Goal: Information Seeking & Learning: Compare options

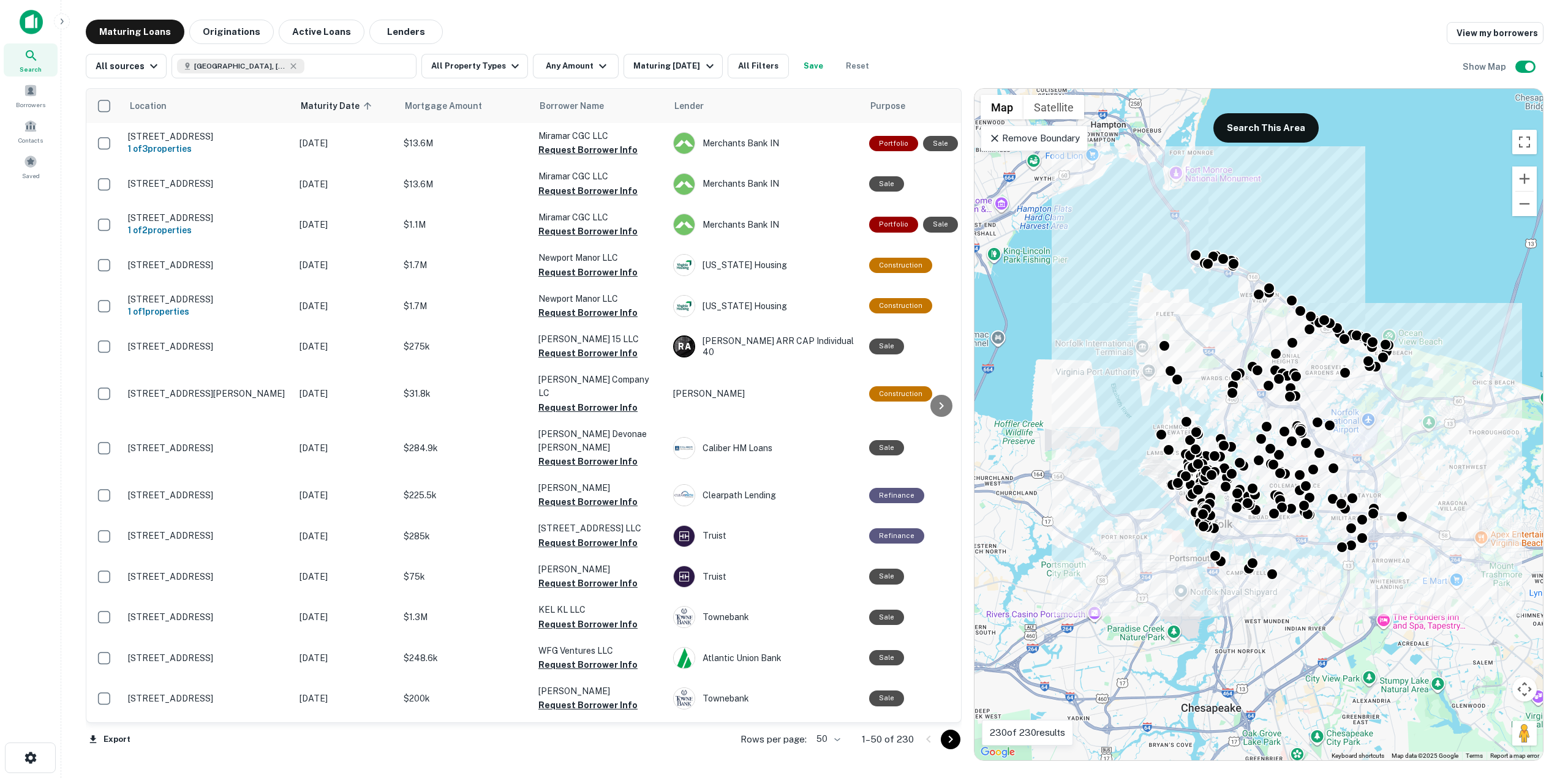
click at [1006, 144] on p "Remove Boundary" at bounding box center [1034, 138] width 91 height 15
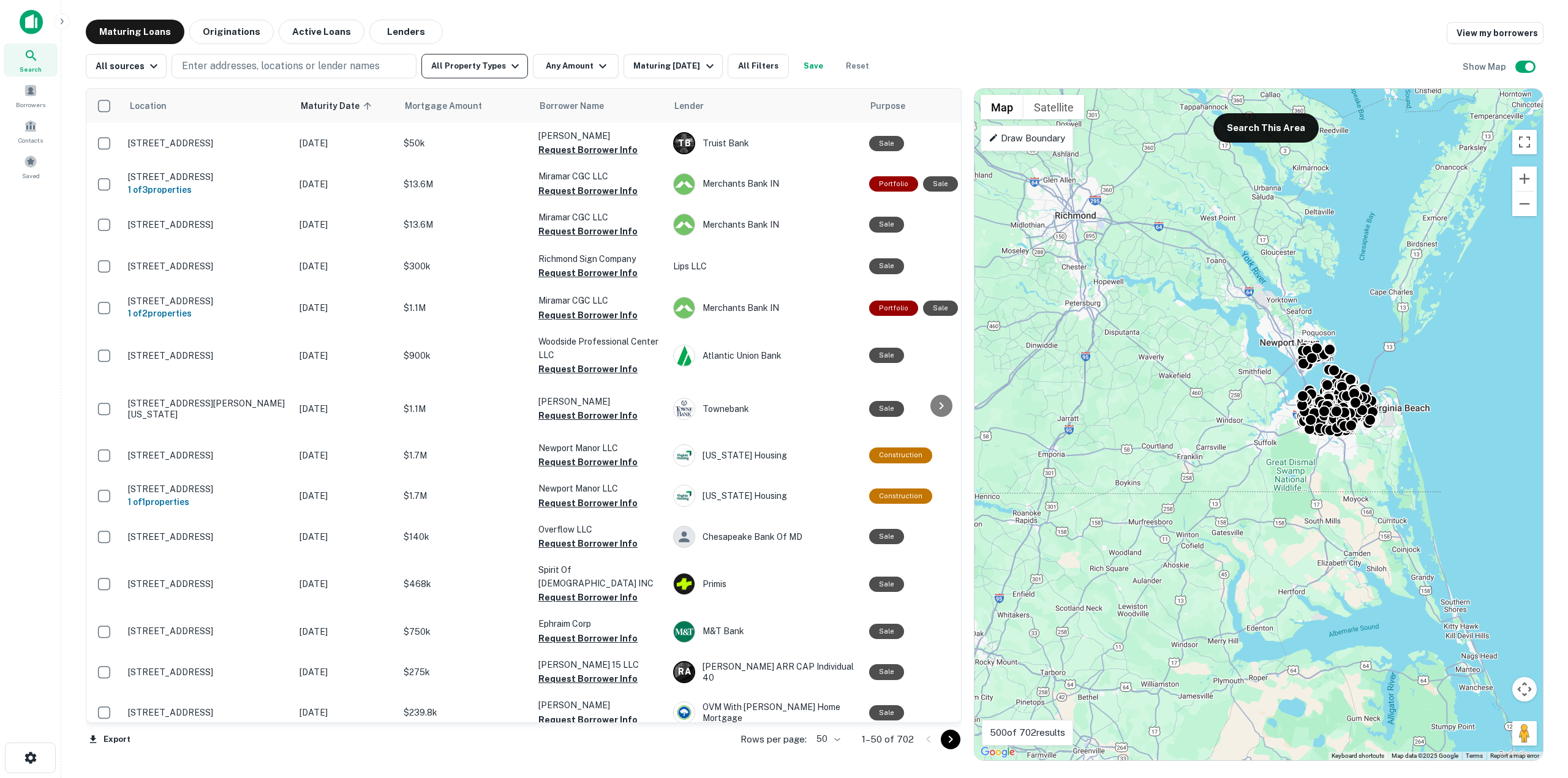
click at [508, 69] on icon "button" at bounding box center [515, 66] width 15 height 15
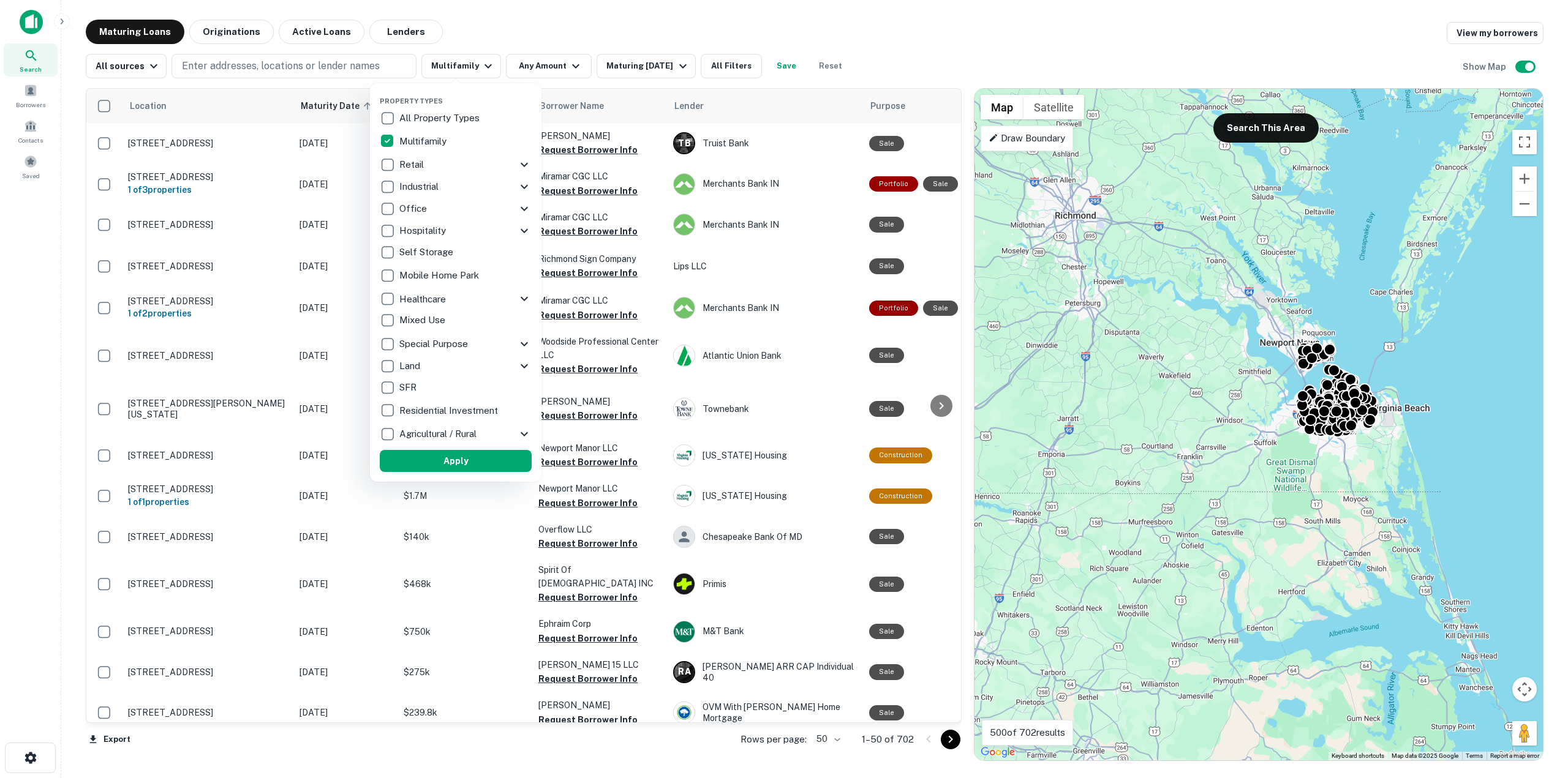
click at [547, 64] on div at bounding box center [784, 389] width 1568 height 778
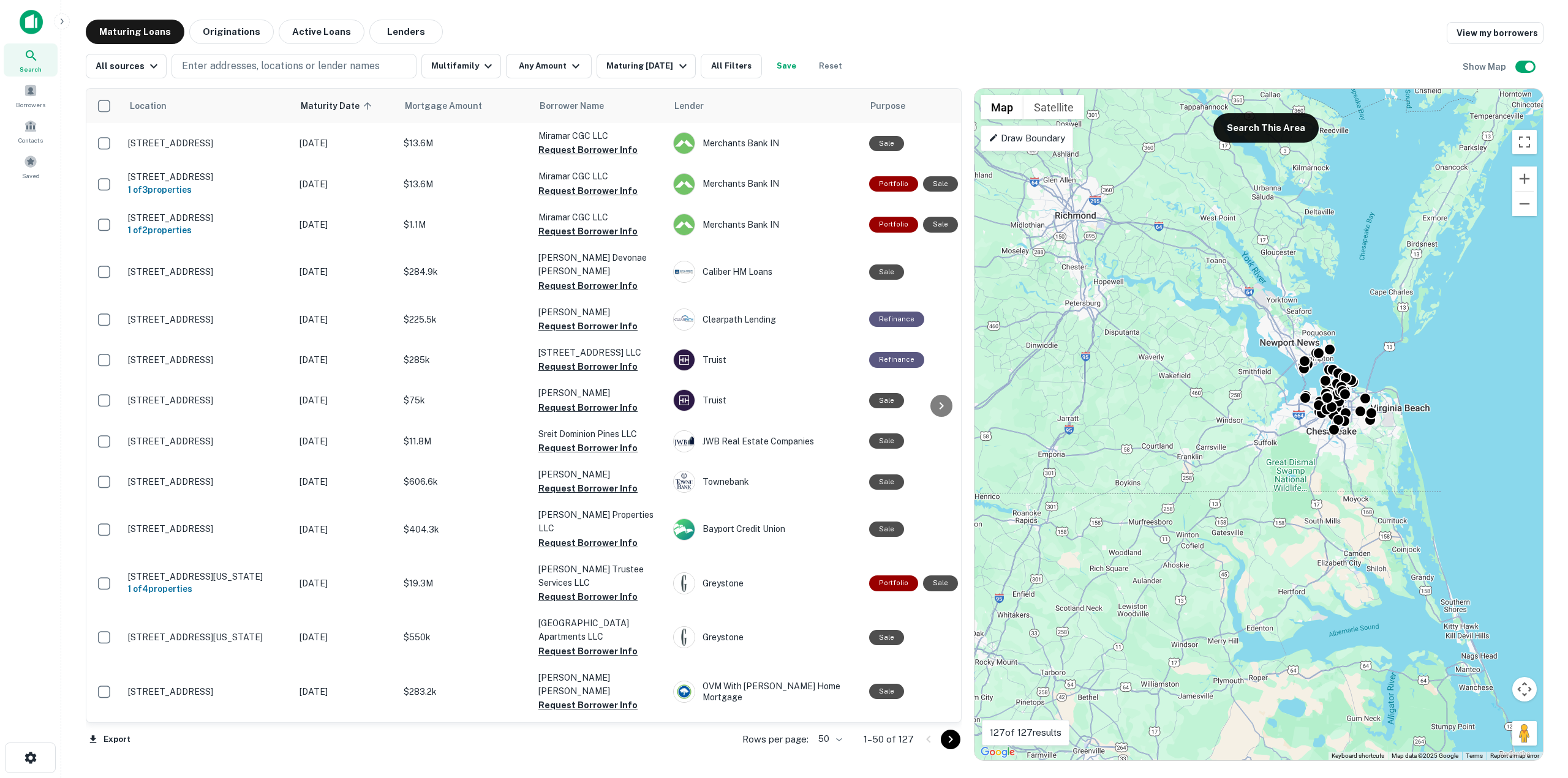
click at [547, 64] on button "Any Amount" at bounding box center [548, 66] width 86 height 24
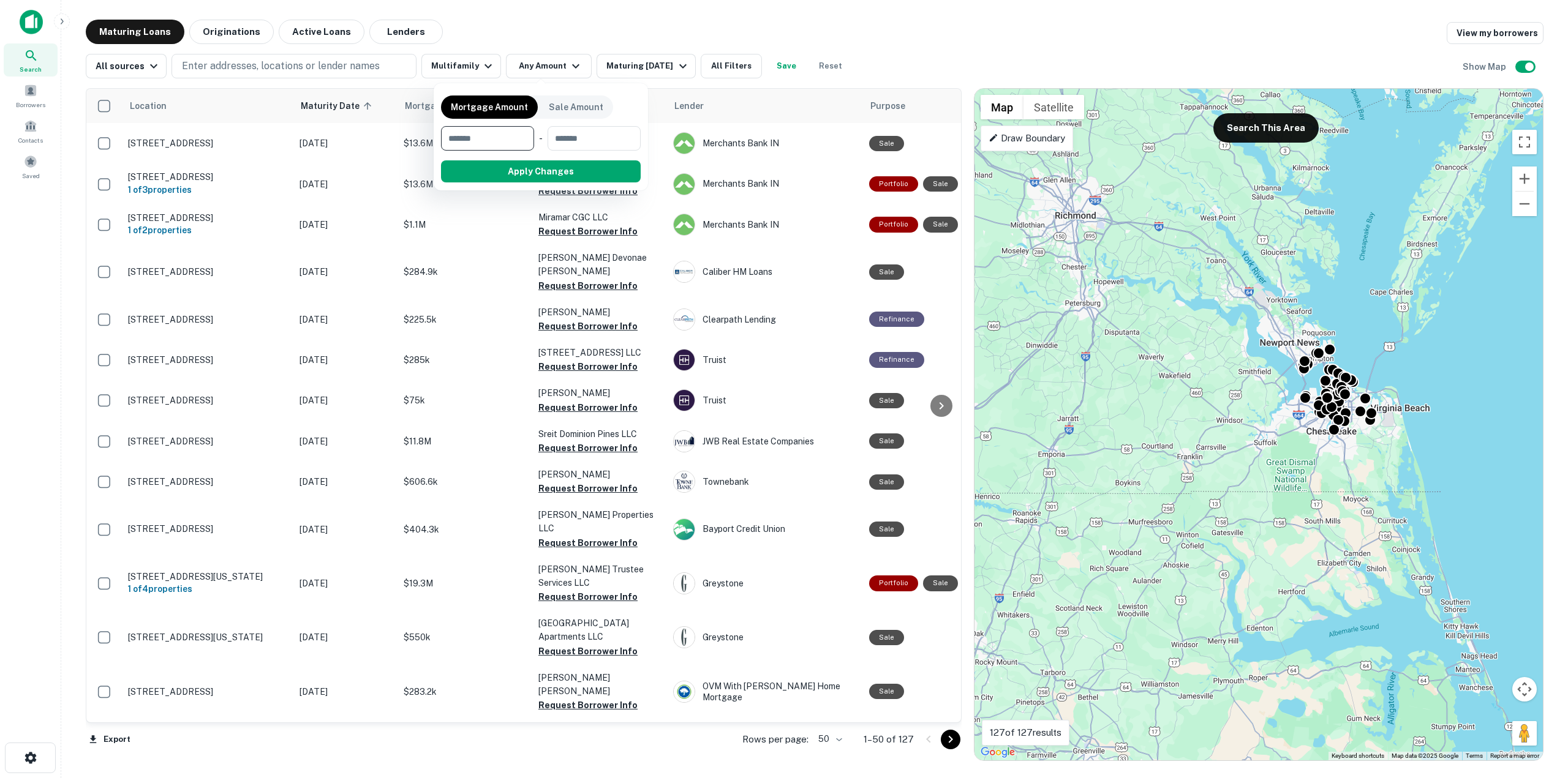
click at [498, 135] on input "number" at bounding box center [483, 138] width 84 height 24
type input "********"
click at [533, 167] on button "Apply Changes" at bounding box center [562, 171] width 155 height 22
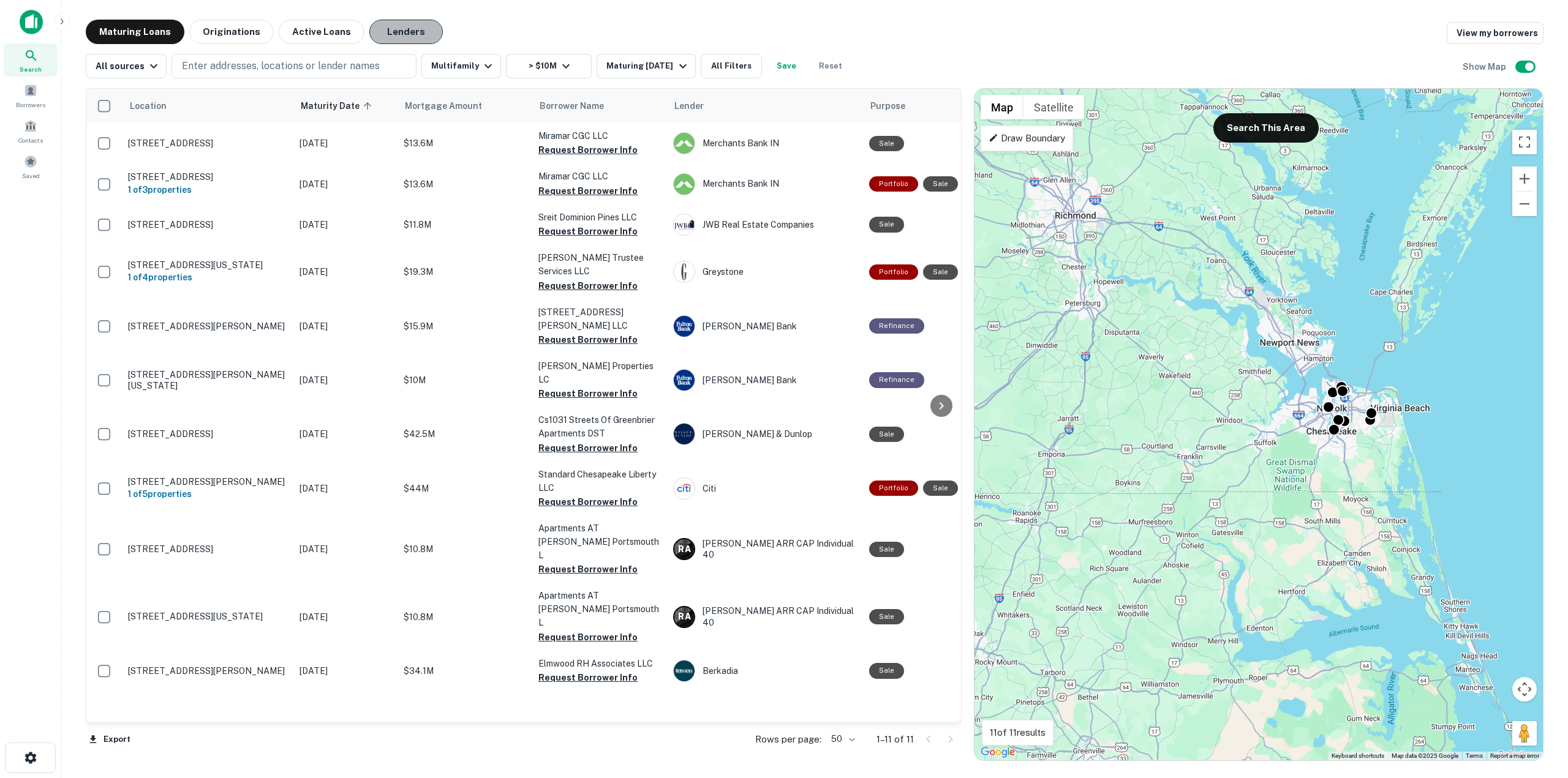
click at [388, 35] on button "Lenders" at bounding box center [406, 32] width 74 height 24
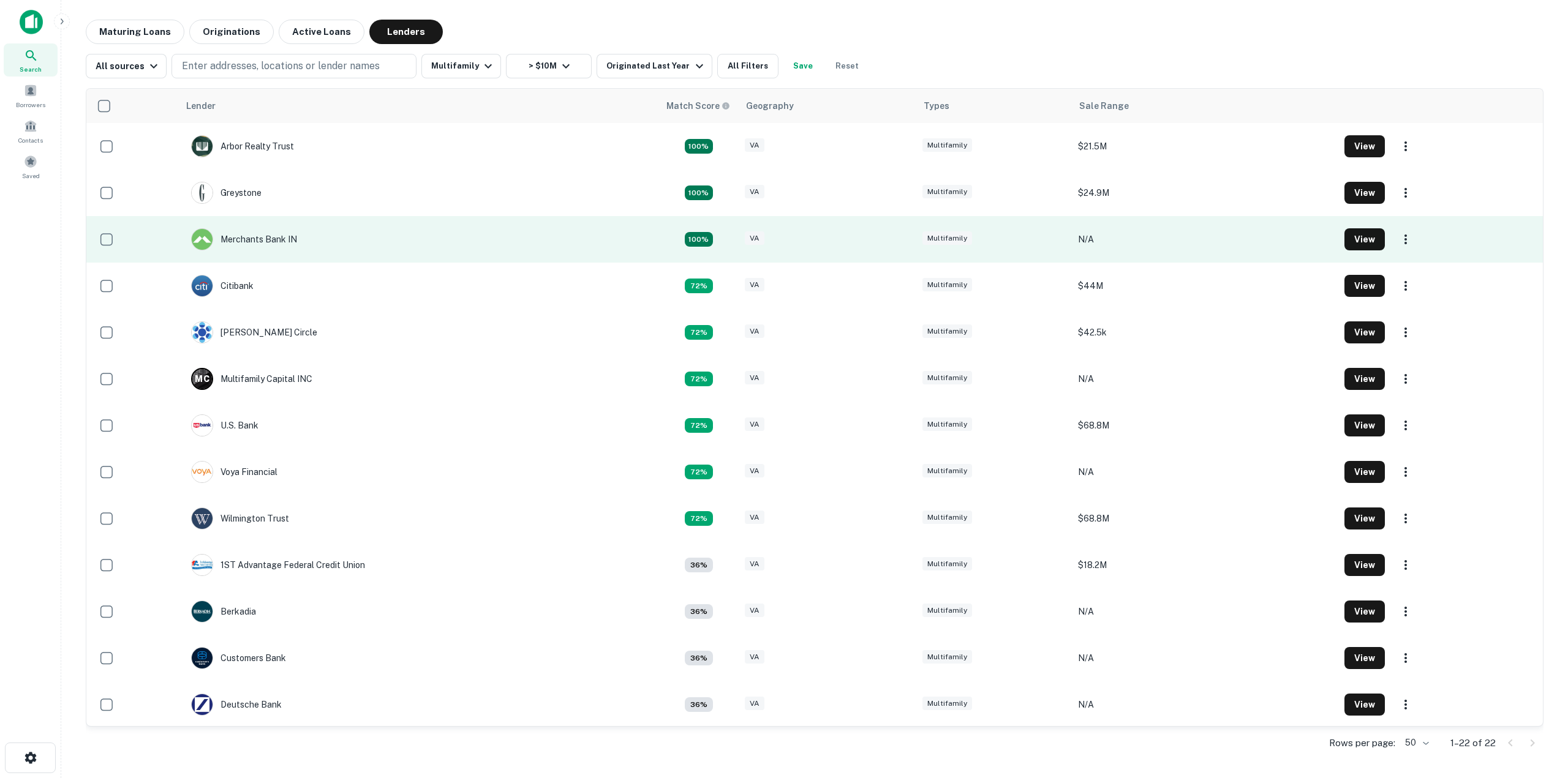
click at [380, 246] on td "Merchants Bank IN" at bounding box center [419, 240] width 480 height 47
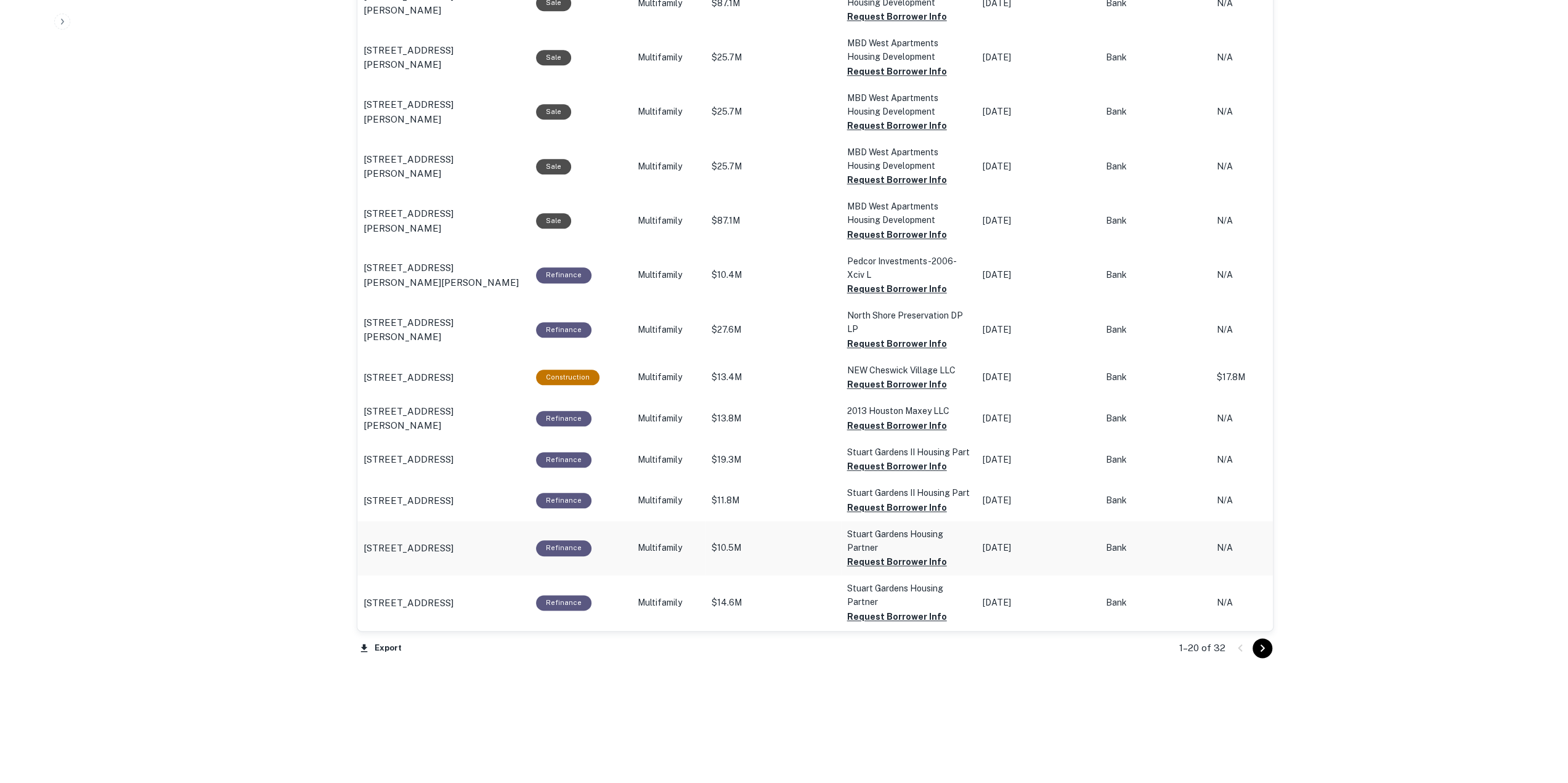
scroll to position [1213, 0]
click at [1263, 647] on icon "Go to next page" at bounding box center [1262, 648] width 15 height 15
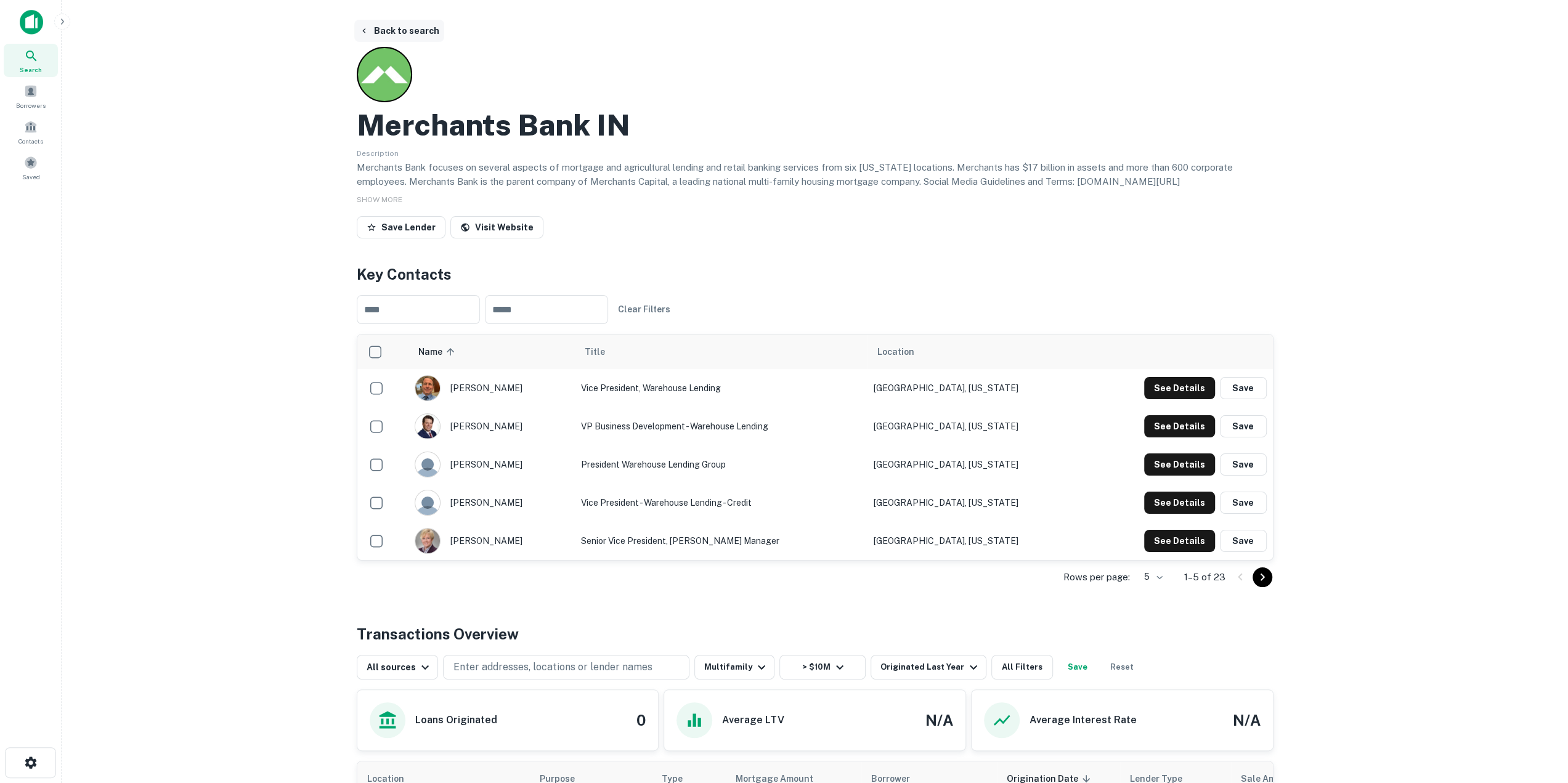
click at [387, 20] on button "Back to search" at bounding box center [399, 31] width 90 height 22
click at [404, 32] on button "Back to search" at bounding box center [399, 31] width 90 height 22
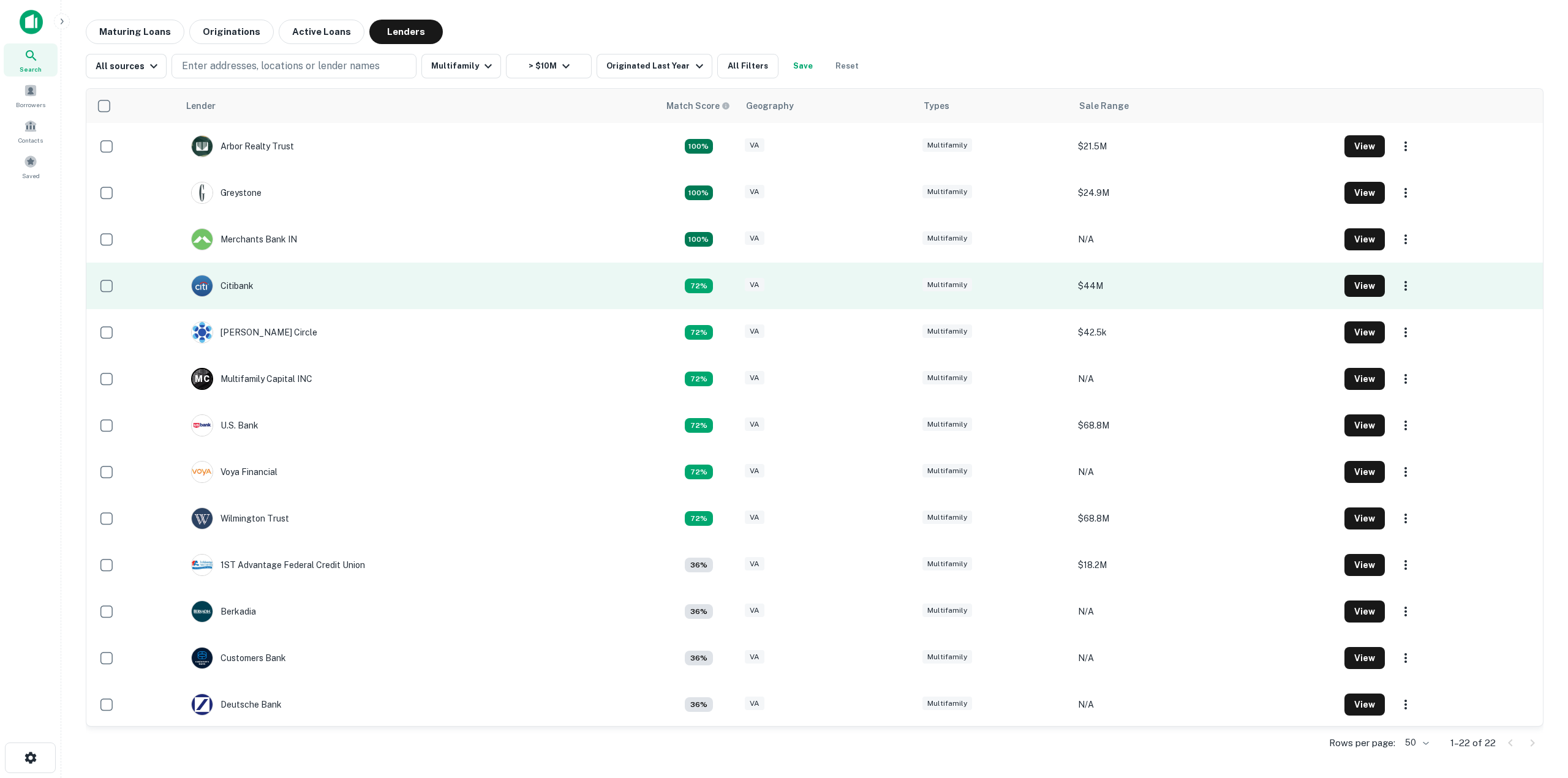
click at [580, 282] on td "Citibank" at bounding box center [419, 286] width 480 height 47
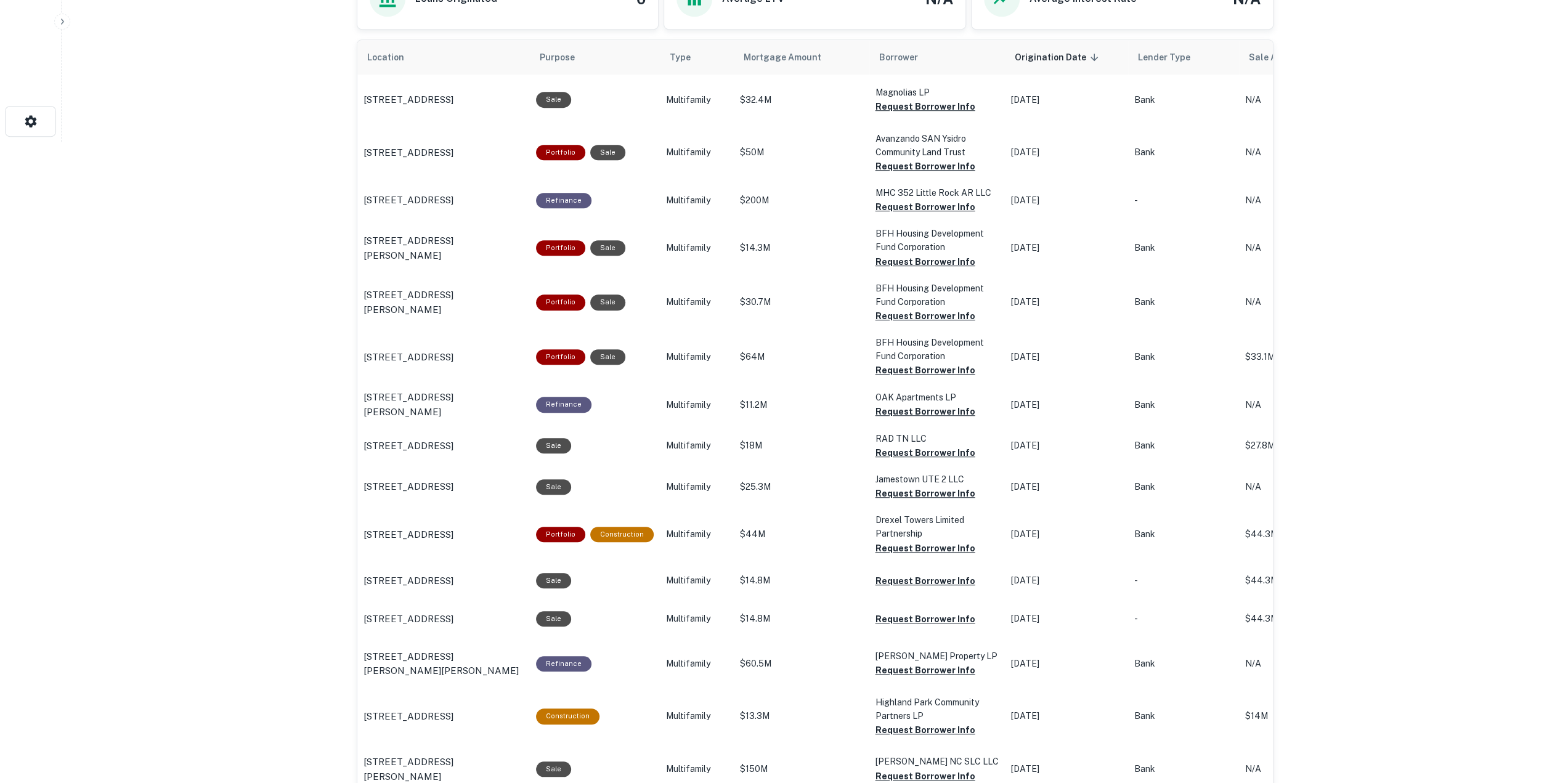
scroll to position [642, 0]
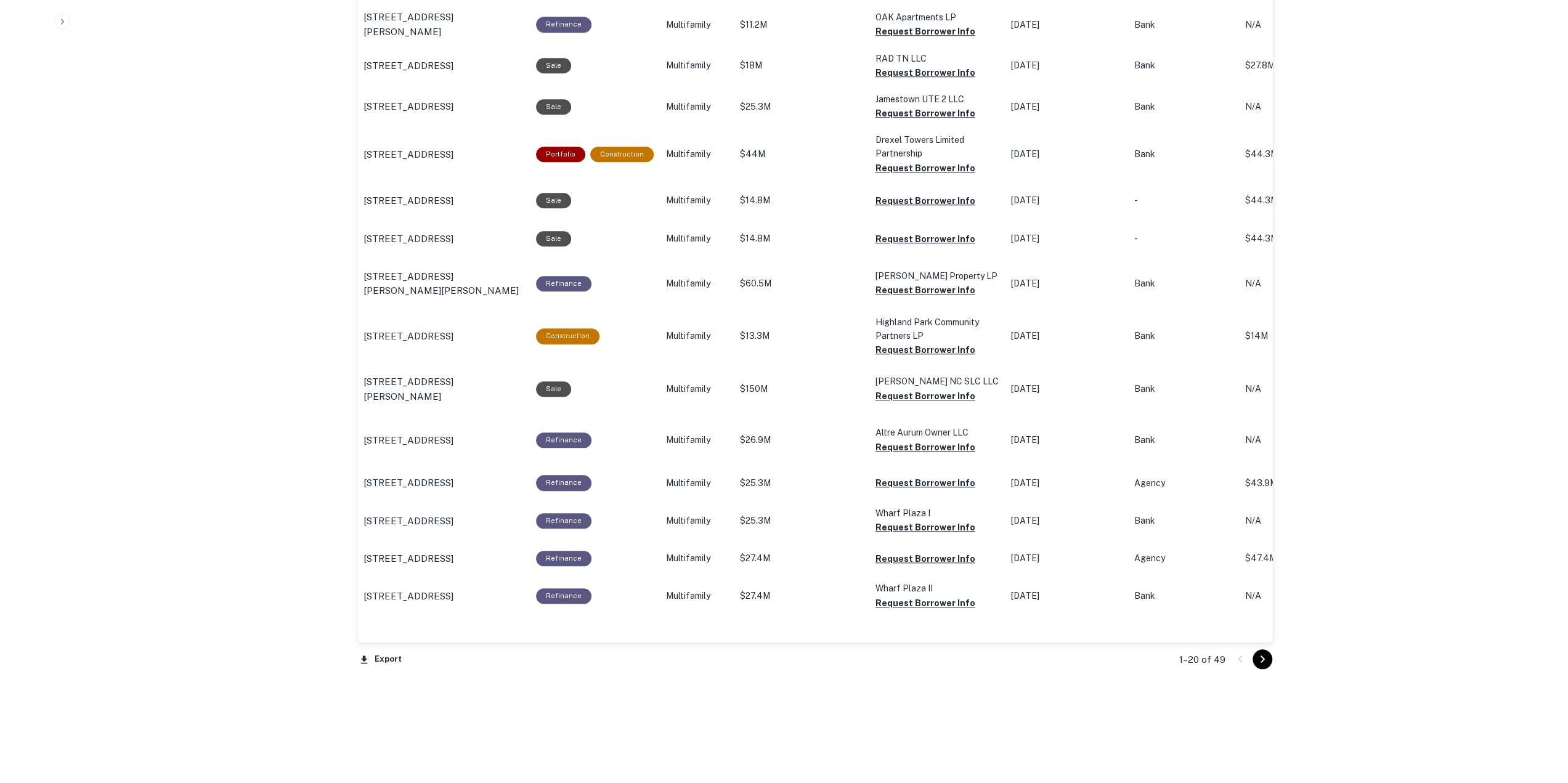
scroll to position [1029, 0]
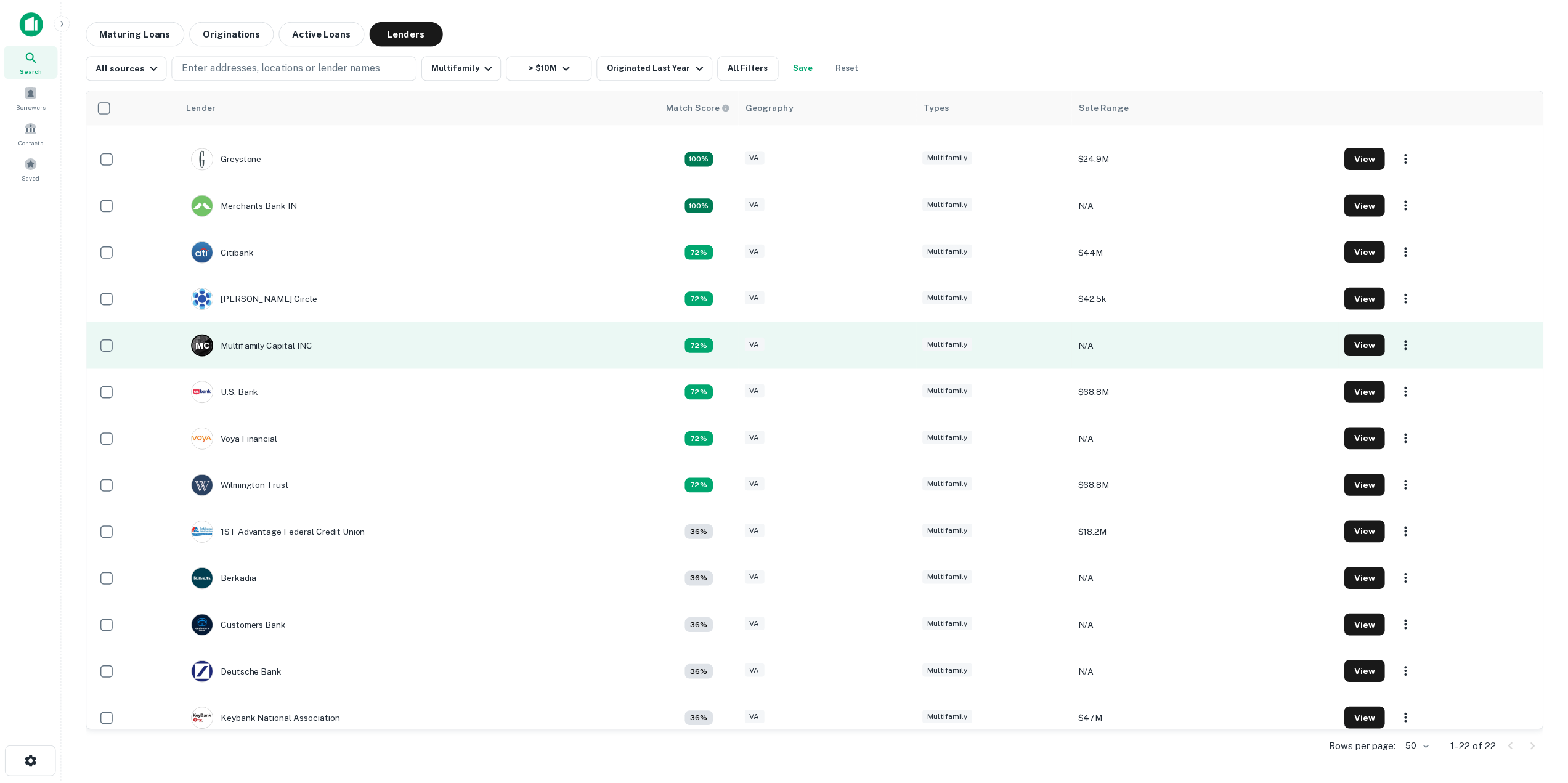
scroll to position [38, 0]
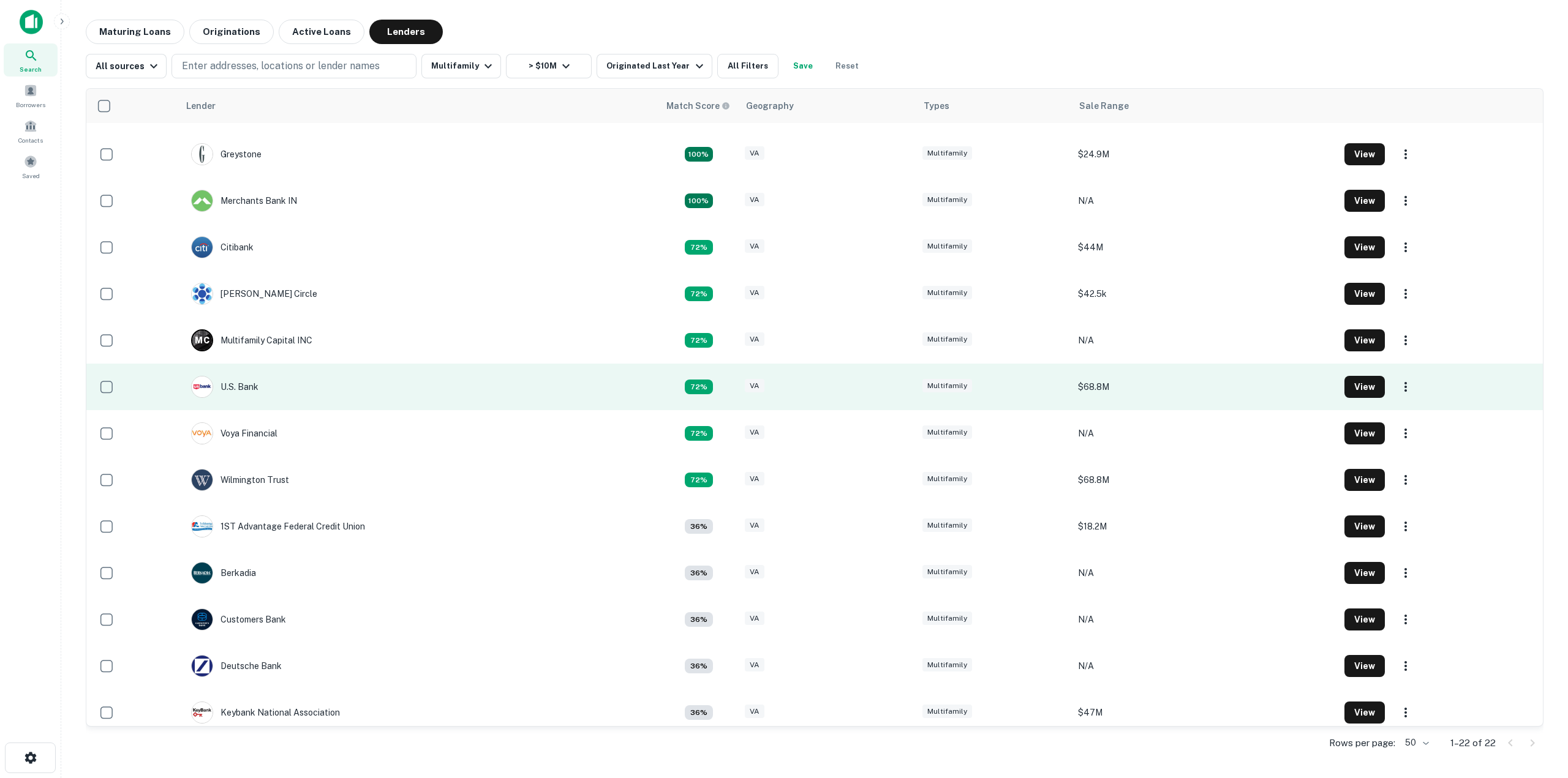
click at [468, 387] on td "U.s. Bank" at bounding box center [419, 387] width 480 height 47
